Goal: Task Accomplishment & Management: Complete application form

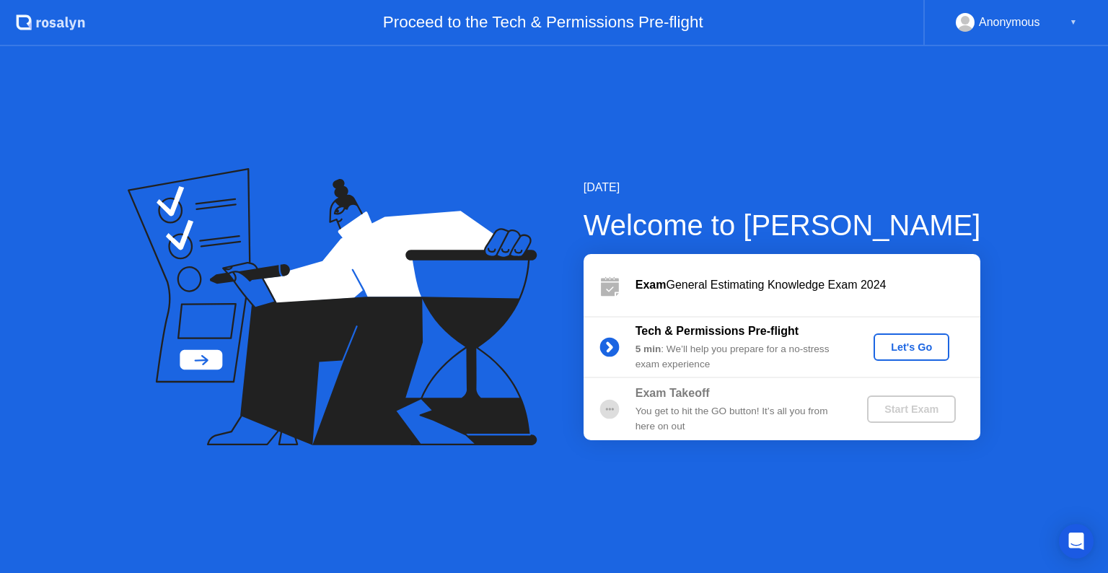
click at [918, 350] on div "Let's Go" at bounding box center [912, 347] width 64 height 12
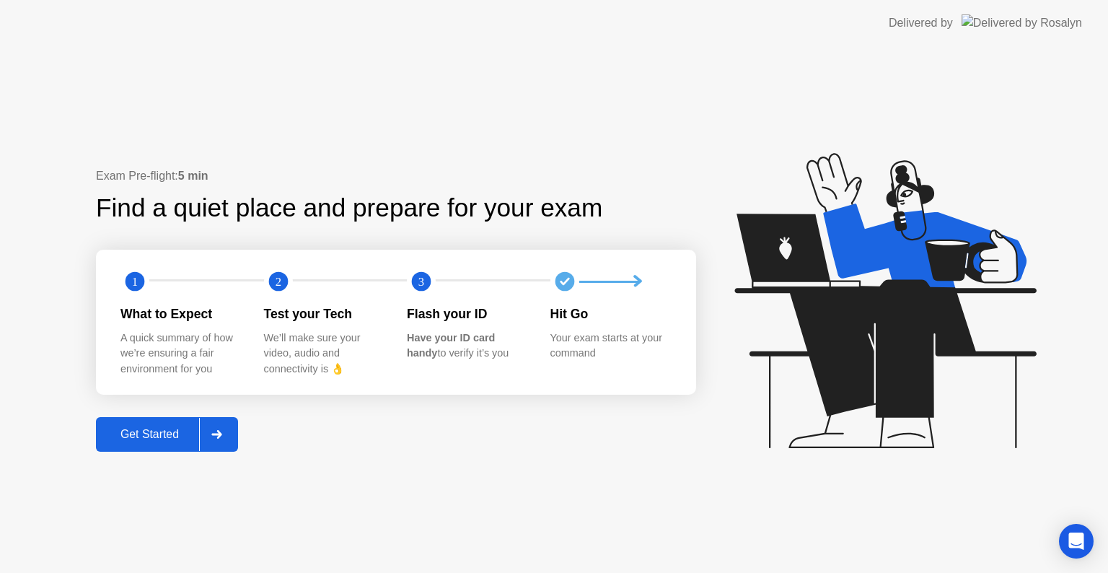
click at [128, 428] on div "Get Started" at bounding box center [149, 434] width 99 height 13
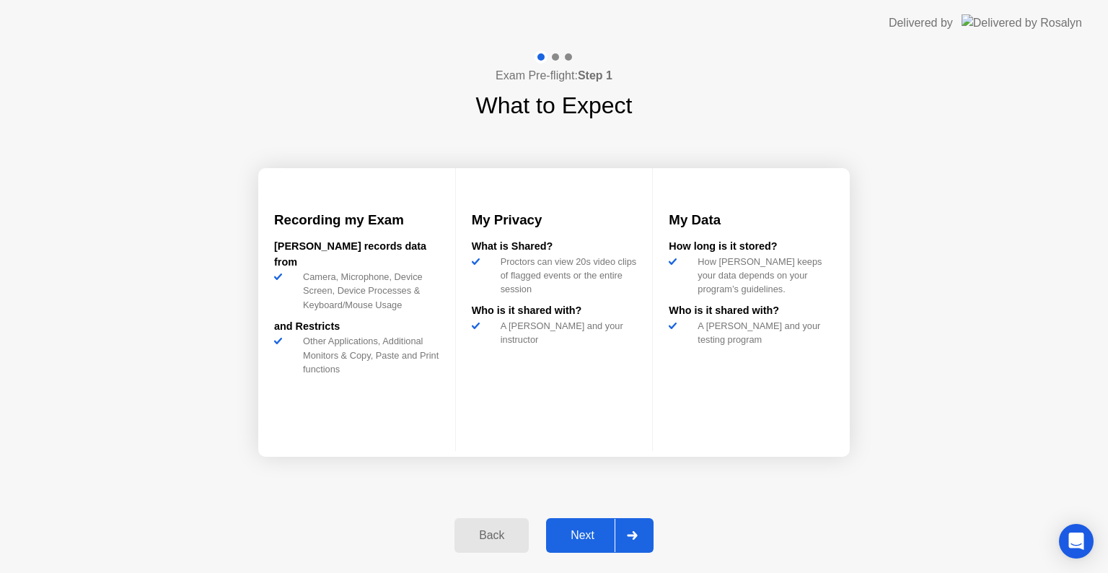
click at [581, 537] on div "Next" at bounding box center [583, 535] width 64 height 13
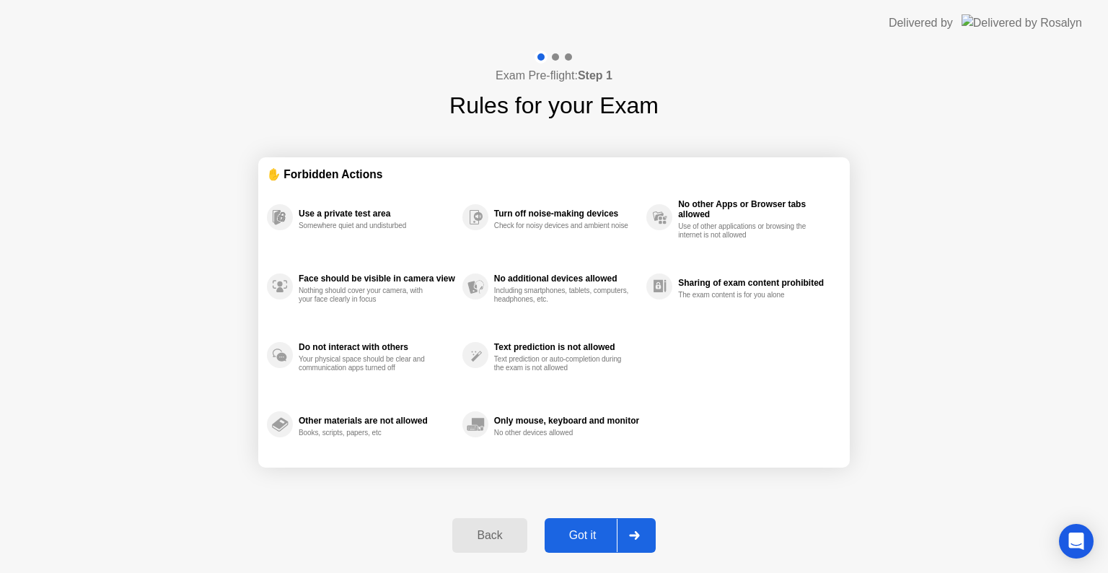
click at [578, 534] on div "Got it" at bounding box center [583, 535] width 68 height 13
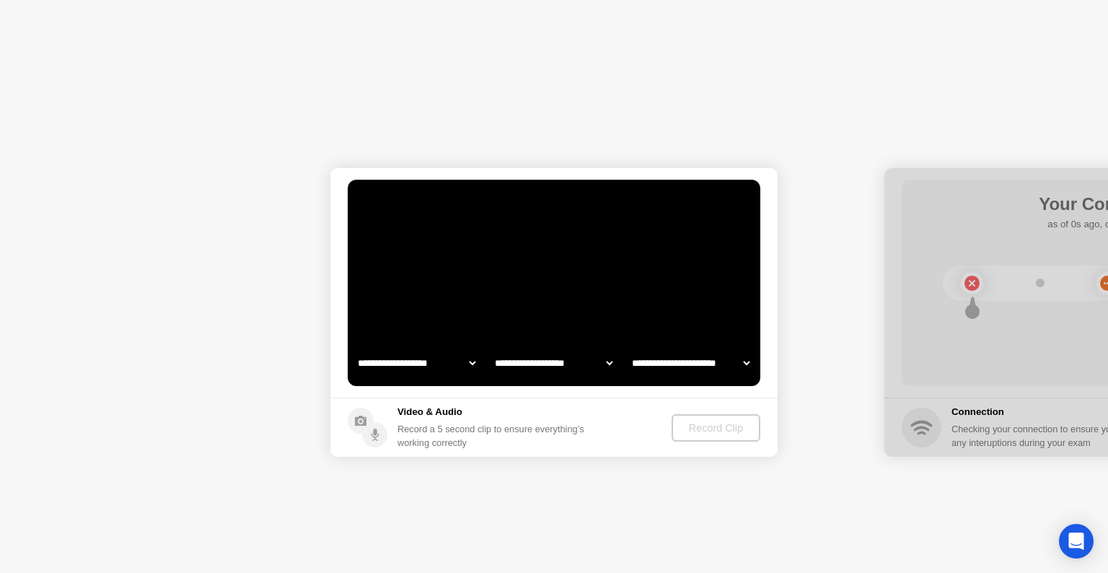
select select "**********"
select select "*******"
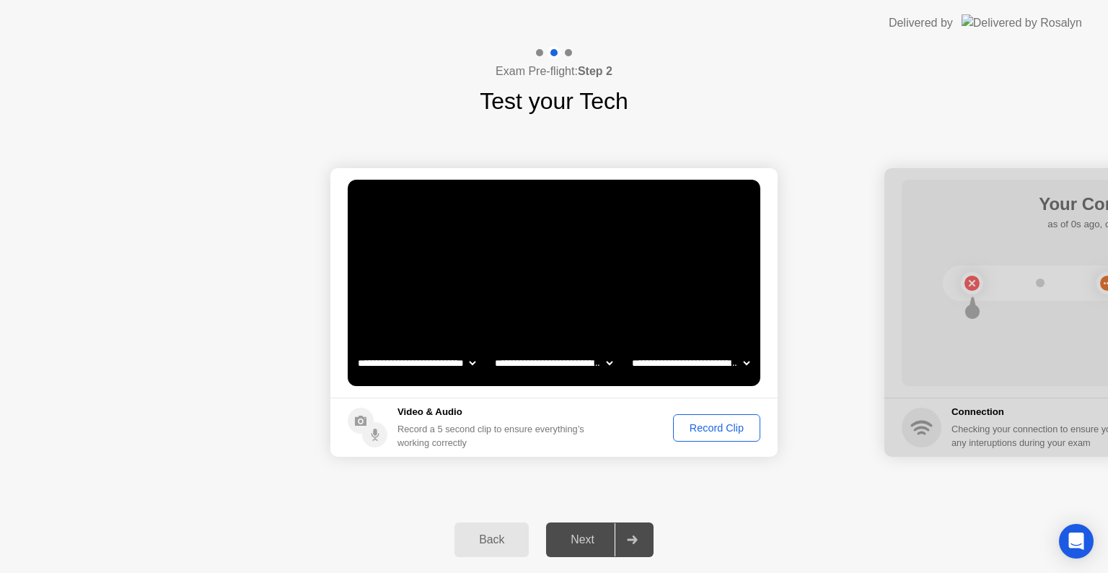
click at [734, 437] on button "Record Clip" at bounding box center [716, 427] width 87 height 27
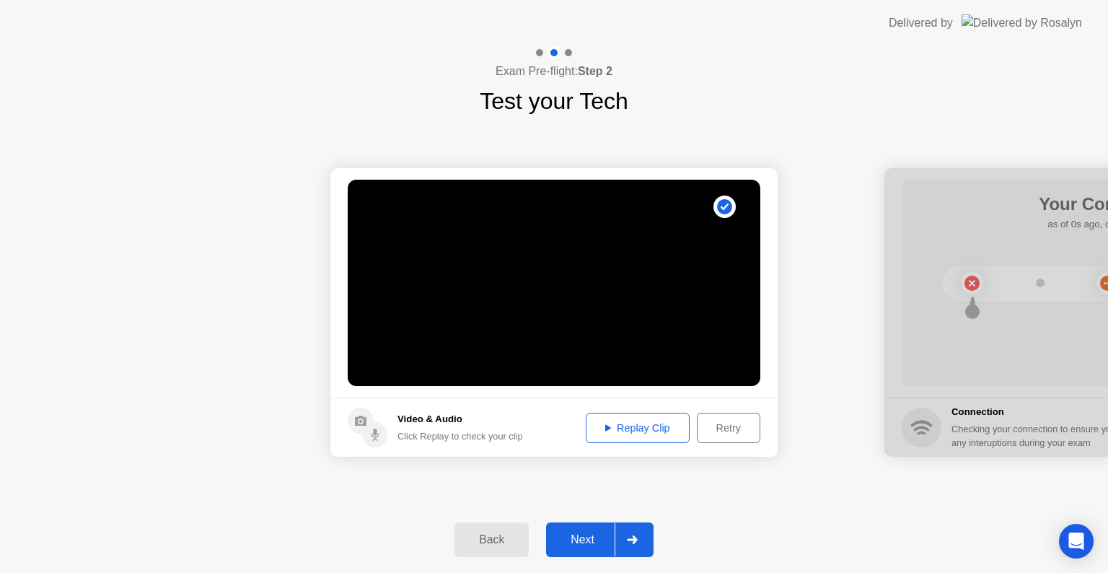
click at [613, 426] on div "Replay Clip" at bounding box center [638, 428] width 94 height 12
click at [596, 536] on div "Next" at bounding box center [583, 539] width 64 height 13
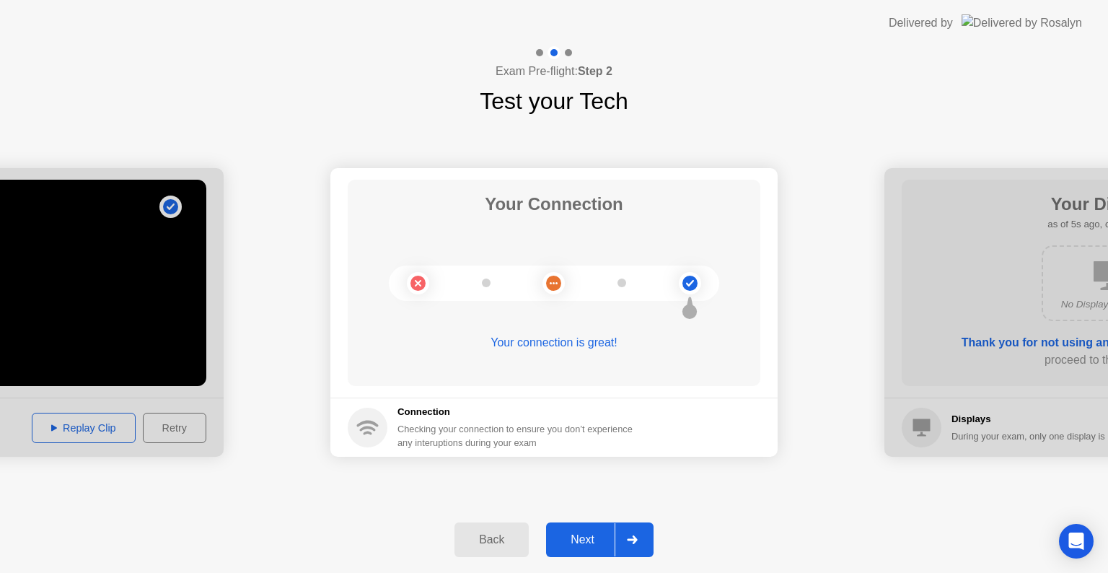
click at [563, 546] on div "Next" at bounding box center [583, 539] width 64 height 13
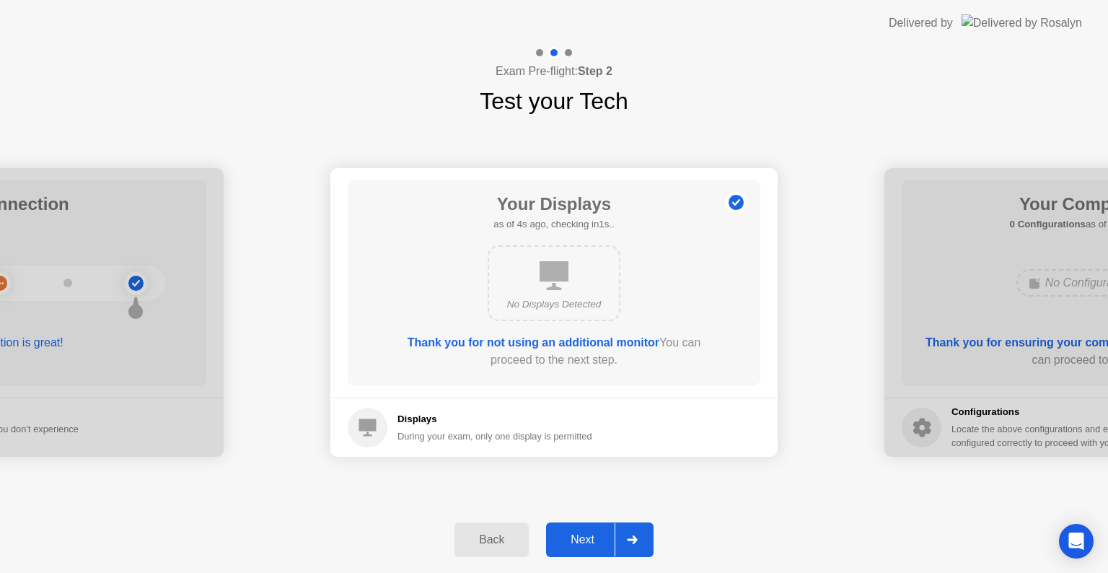
click at [587, 542] on div "Next" at bounding box center [583, 539] width 64 height 13
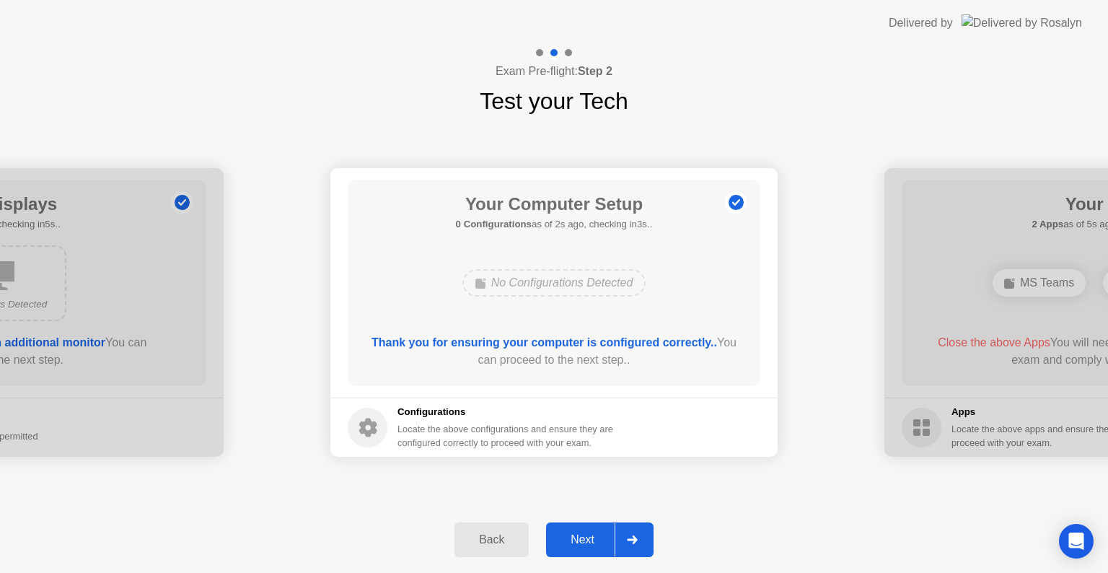
click at [587, 543] on div "Next" at bounding box center [583, 539] width 64 height 13
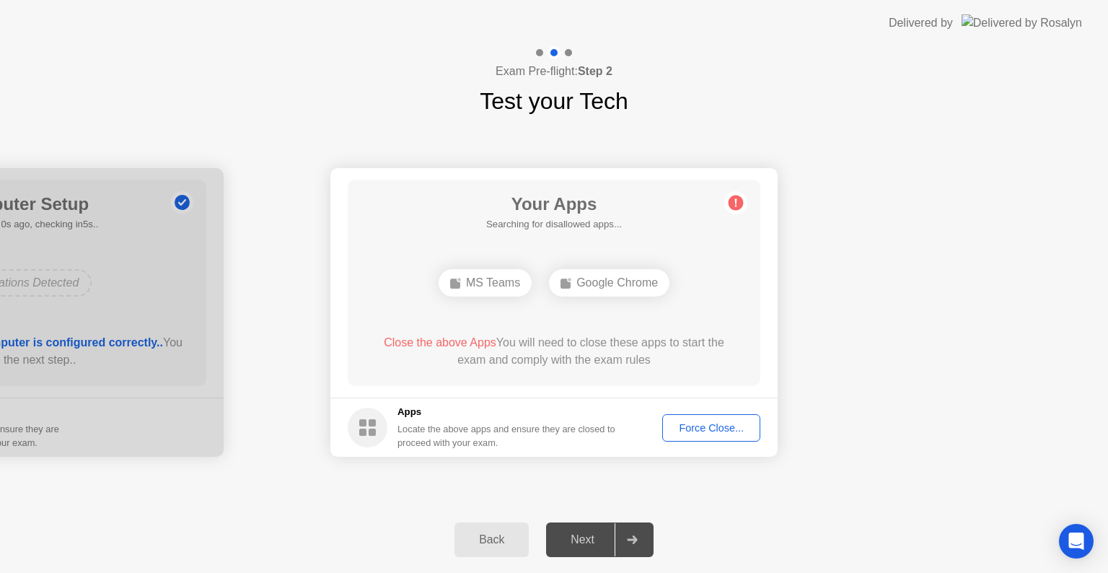
click at [719, 432] on div "Force Close..." at bounding box center [712, 428] width 88 height 12
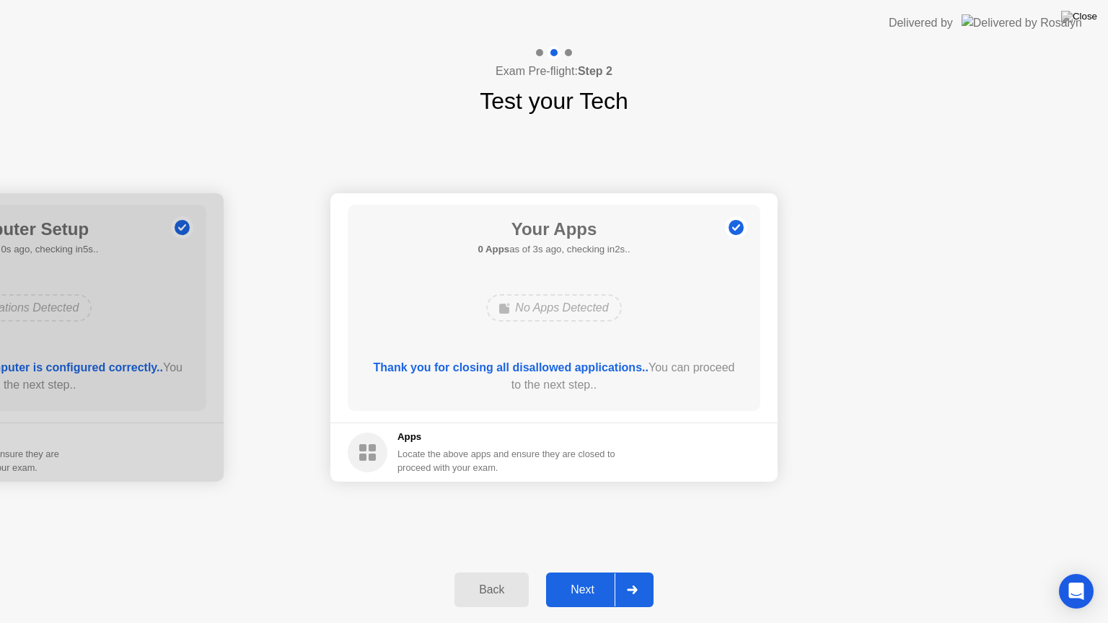
click at [596, 572] on div "Next" at bounding box center [583, 590] width 64 height 13
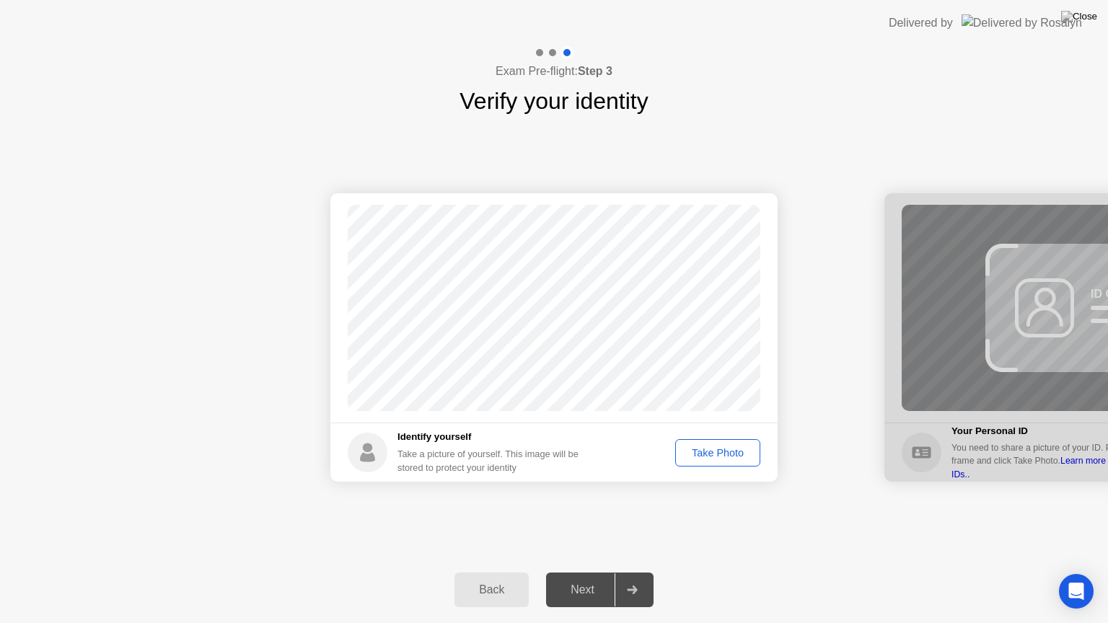
click at [722, 455] on div "Take Photo" at bounding box center [718, 453] width 75 height 12
click at [598, 572] on div "Next" at bounding box center [583, 590] width 64 height 13
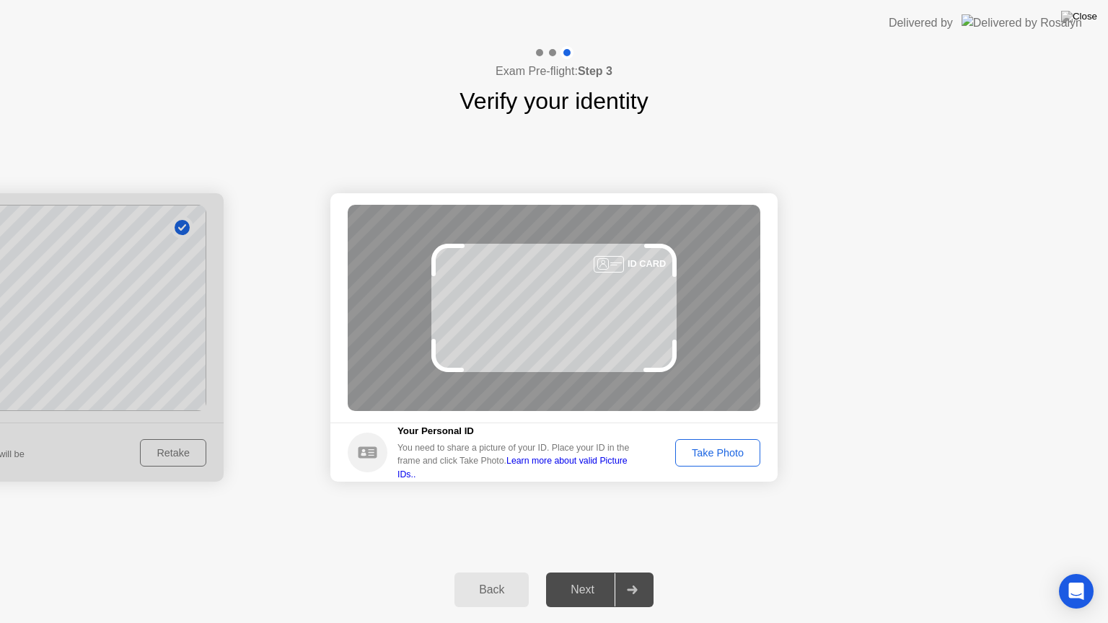
click at [719, 453] on div "Take Photo" at bounding box center [718, 453] width 75 height 12
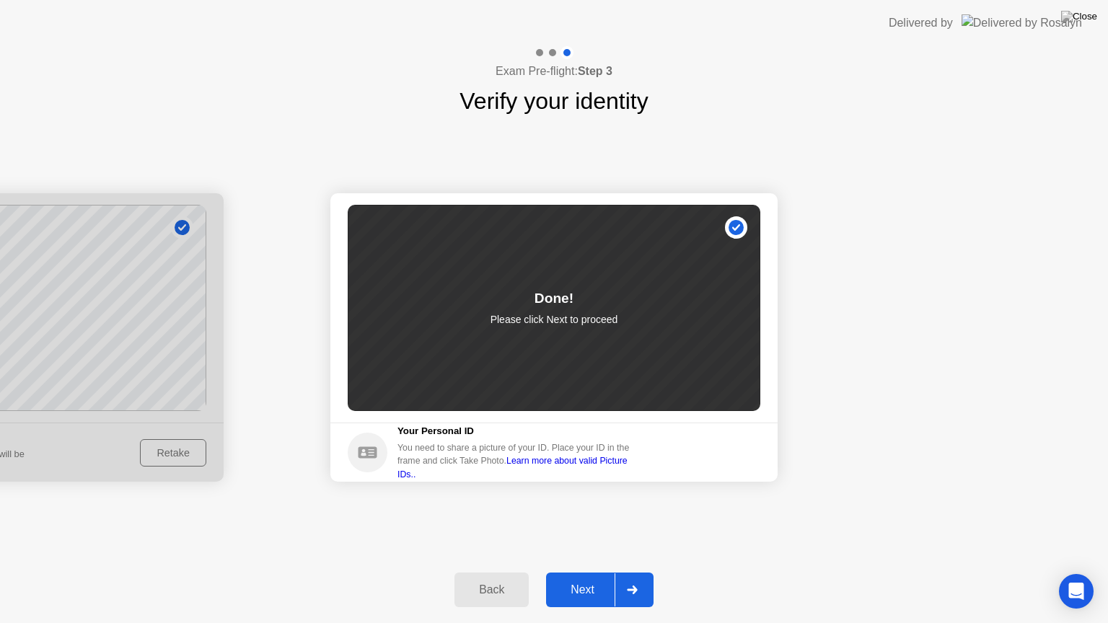
click at [569, 572] on div "Next" at bounding box center [583, 590] width 64 height 13
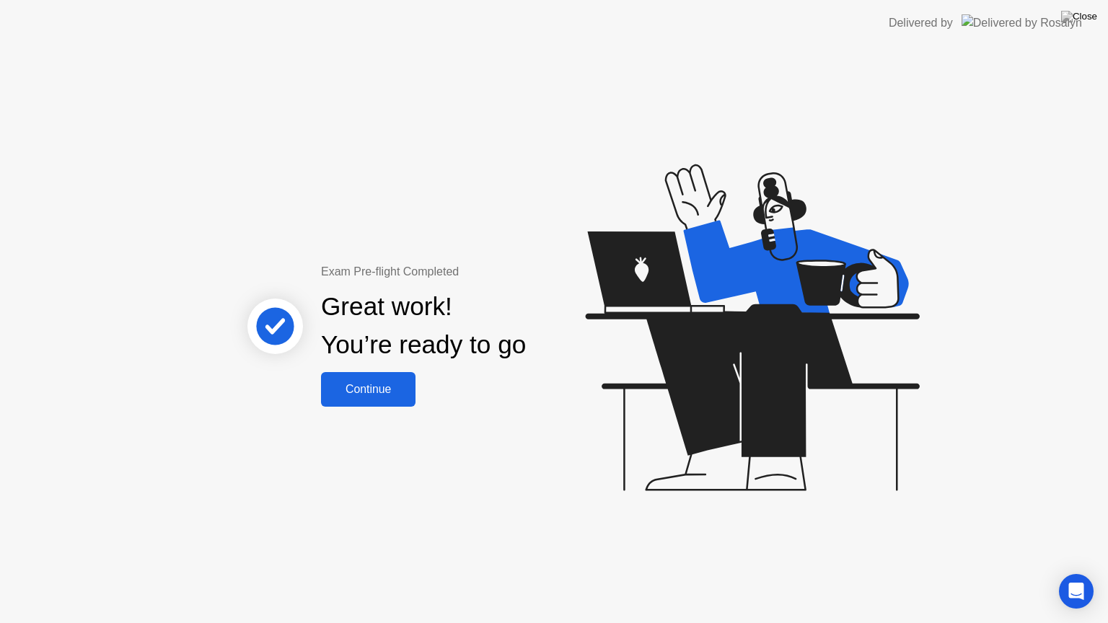
click at [378, 386] on div "Continue" at bounding box center [368, 389] width 86 height 13
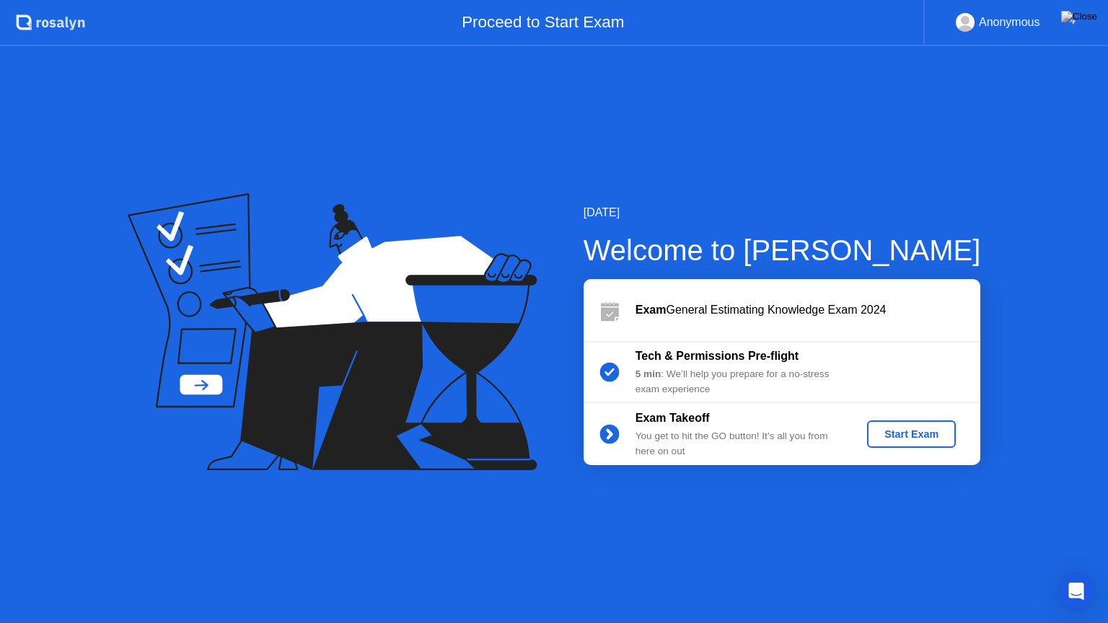
click at [915, 439] on div "Start Exam" at bounding box center [911, 435] width 77 height 12
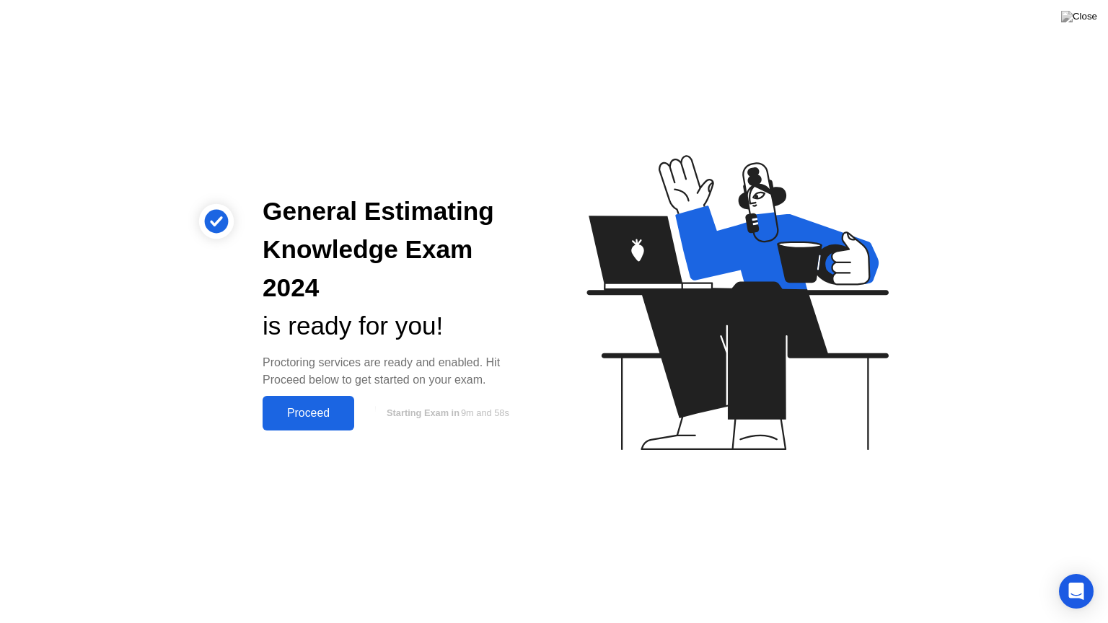
click at [329, 407] on div "Proceed" at bounding box center [308, 413] width 83 height 13
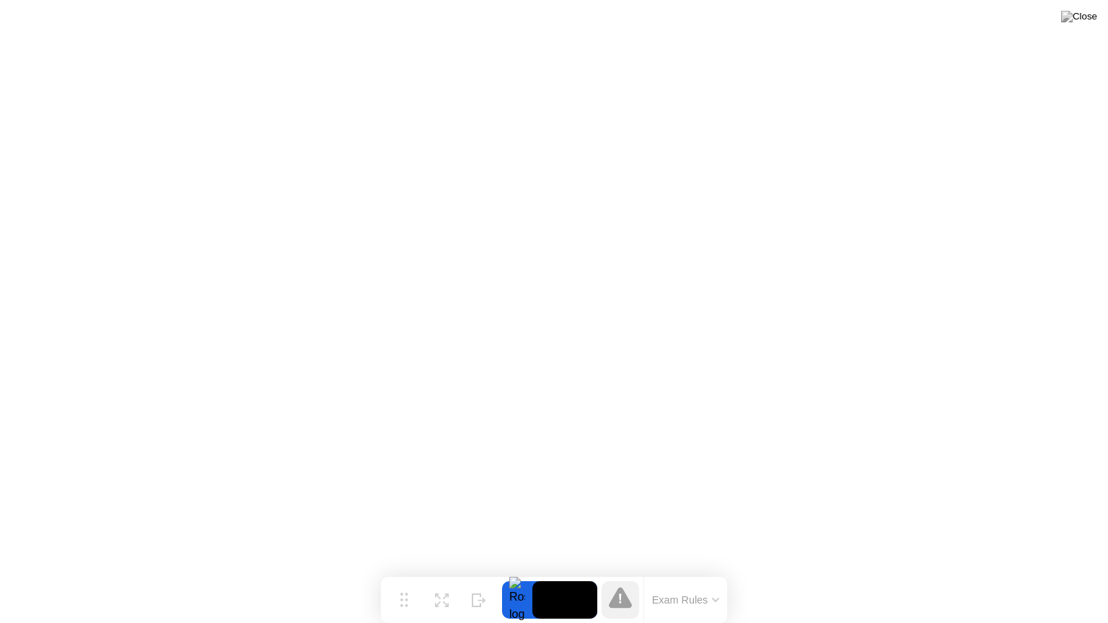
click at [691, 572] on button "Exam Rules" at bounding box center [686, 600] width 76 height 13
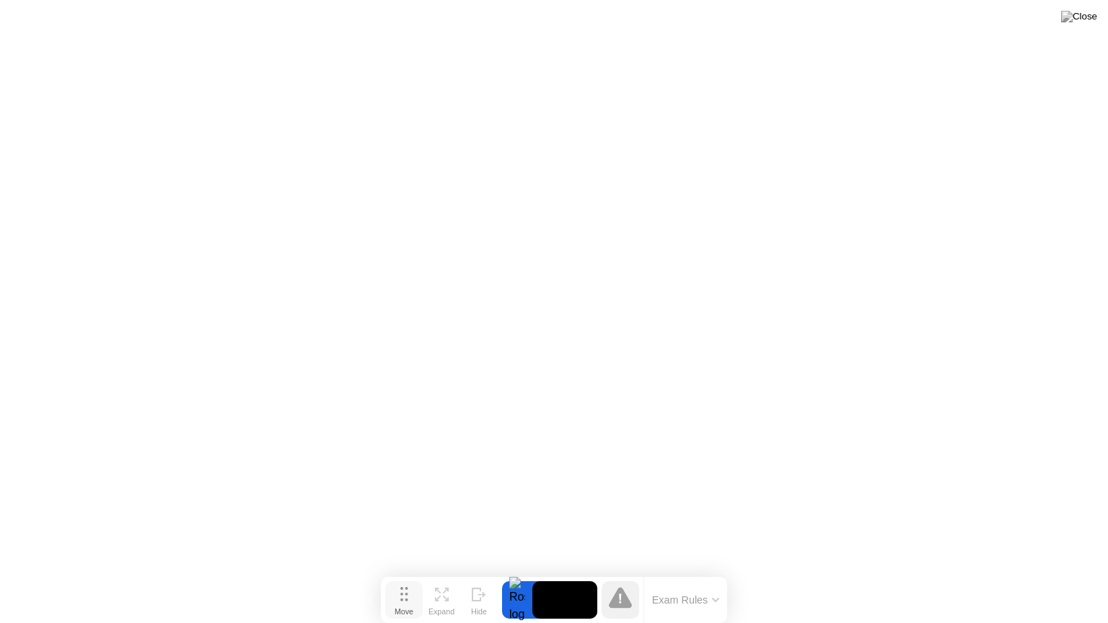
click at [404, 572] on icon at bounding box center [405, 594] width 8 height 14
click at [679, 572] on button "Exam Rules" at bounding box center [686, 600] width 76 height 13
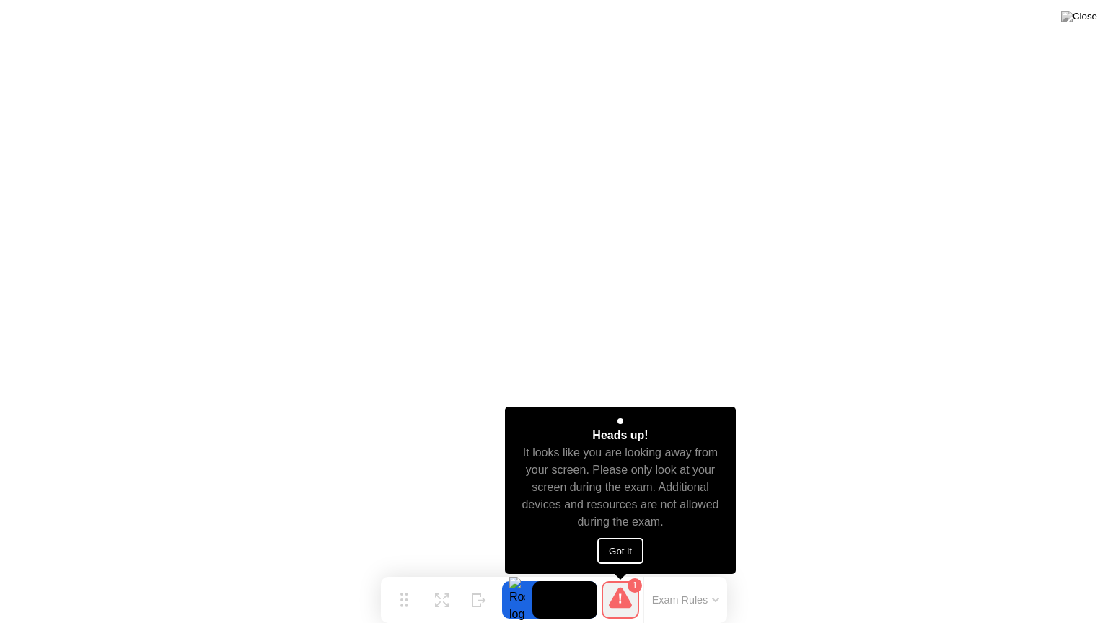
click at [629, 557] on button "Got it" at bounding box center [621, 551] width 46 height 26
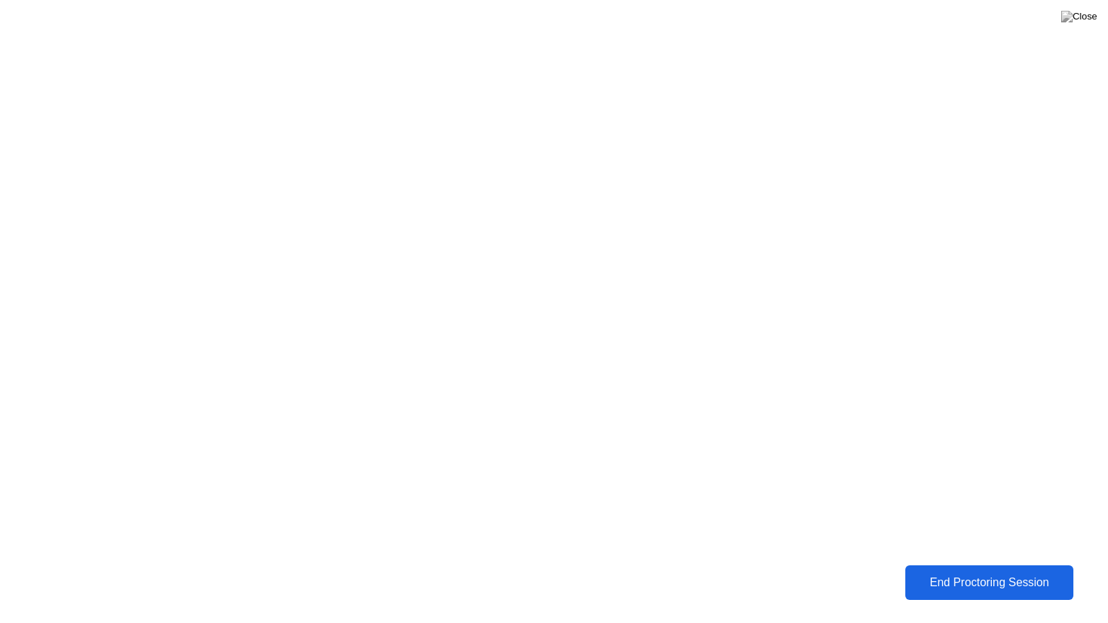
click at [971, 572] on div "End Proctoring Session" at bounding box center [989, 583] width 159 height 13
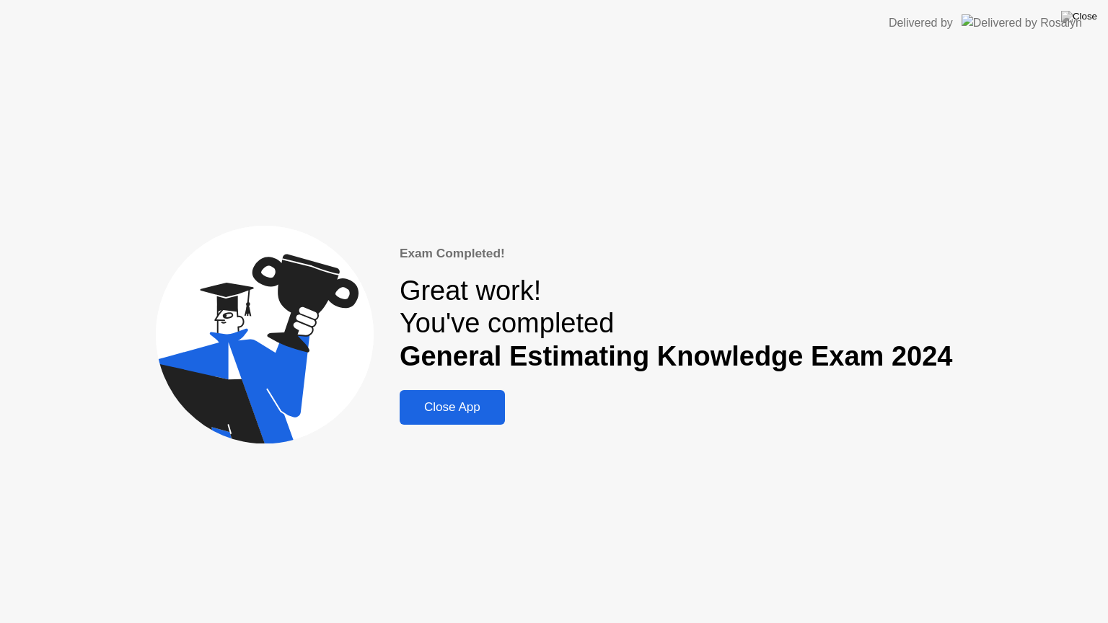
click at [466, 412] on div "Close App" at bounding box center [452, 408] width 97 height 14
